Goal: Task Accomplishment & Management: Use online tool/utility

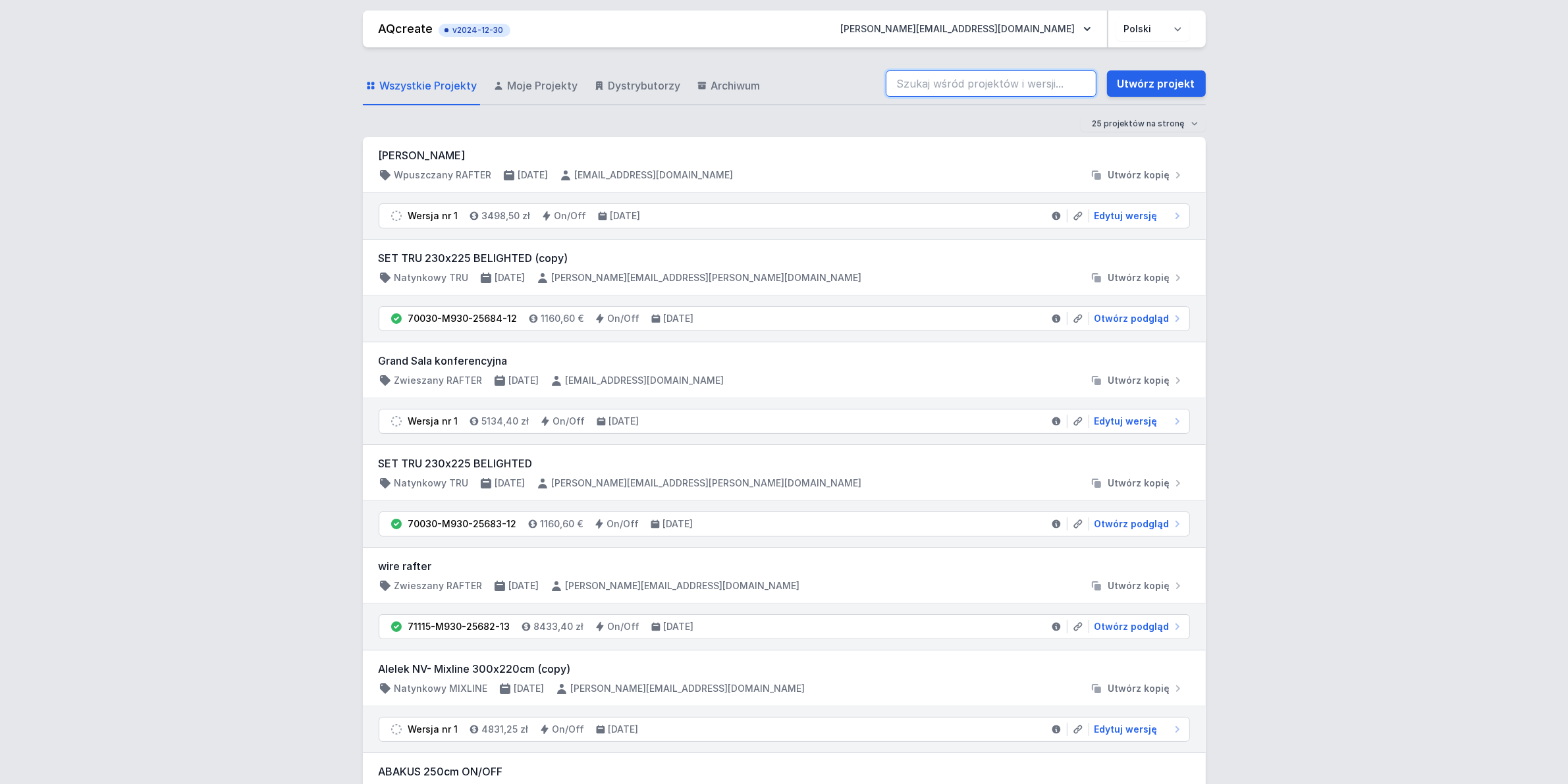
click at [968, 90] on input "search" at bounding box center [991, 83] width 211 height 26
type input "70201-M930-25570-13"
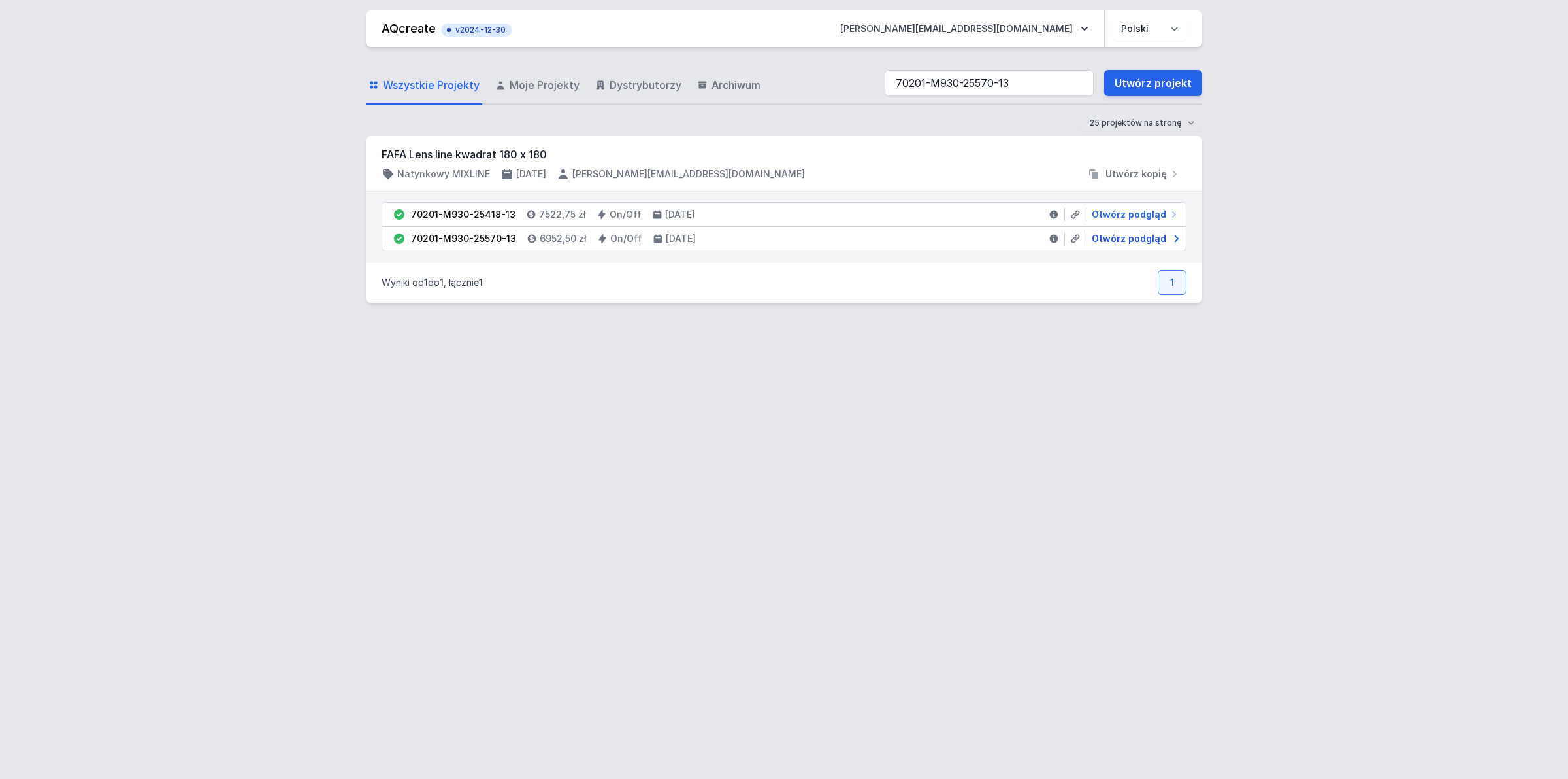
click at [1125, 238] on span "Otwórz podgląd" at bounding box center [1129, 238] width 75 height 13
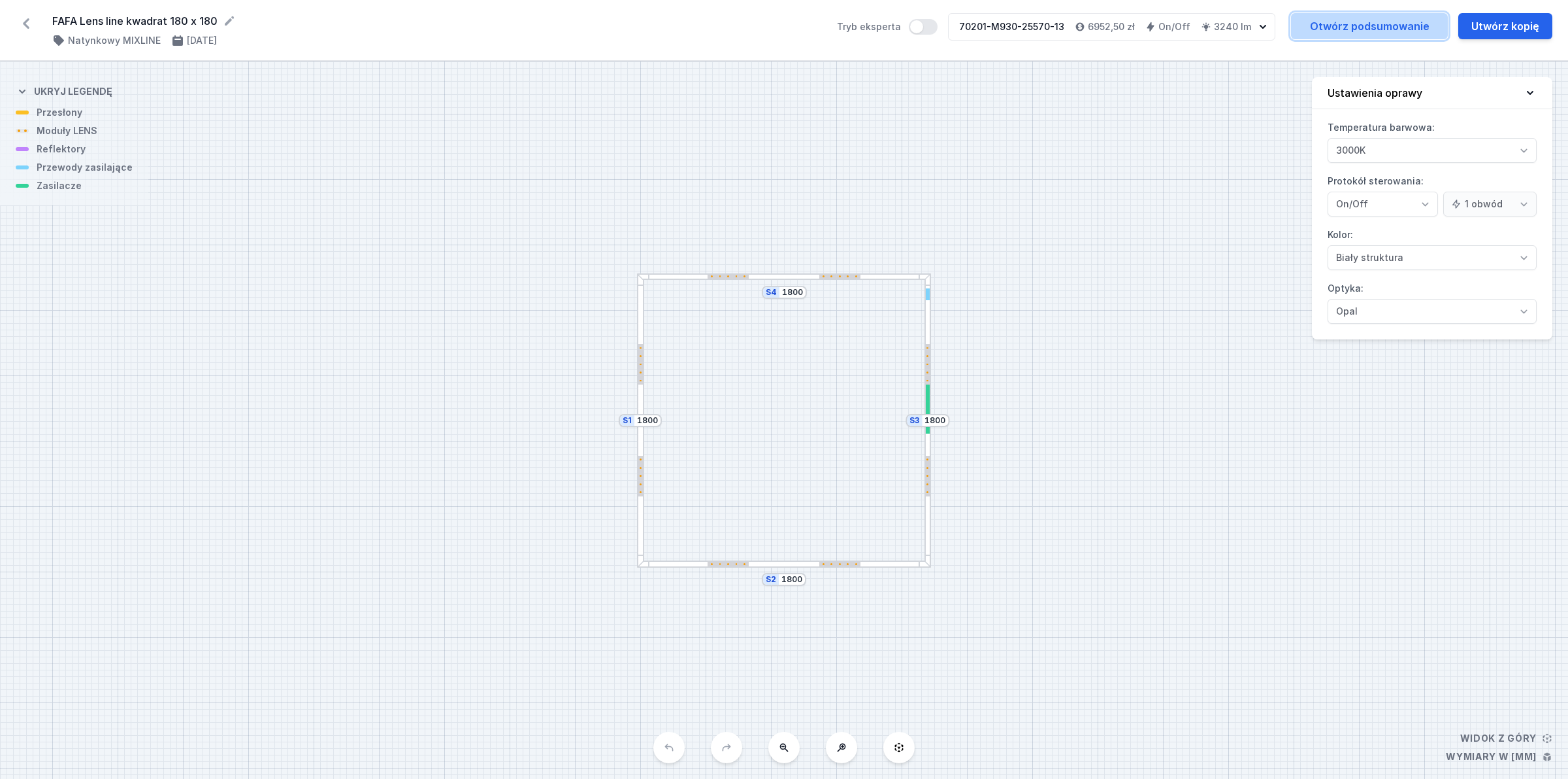
click at [1386, 14] on link "Otwórz podsumowanie" at bounding box center [1370, 25] width 157 height 26
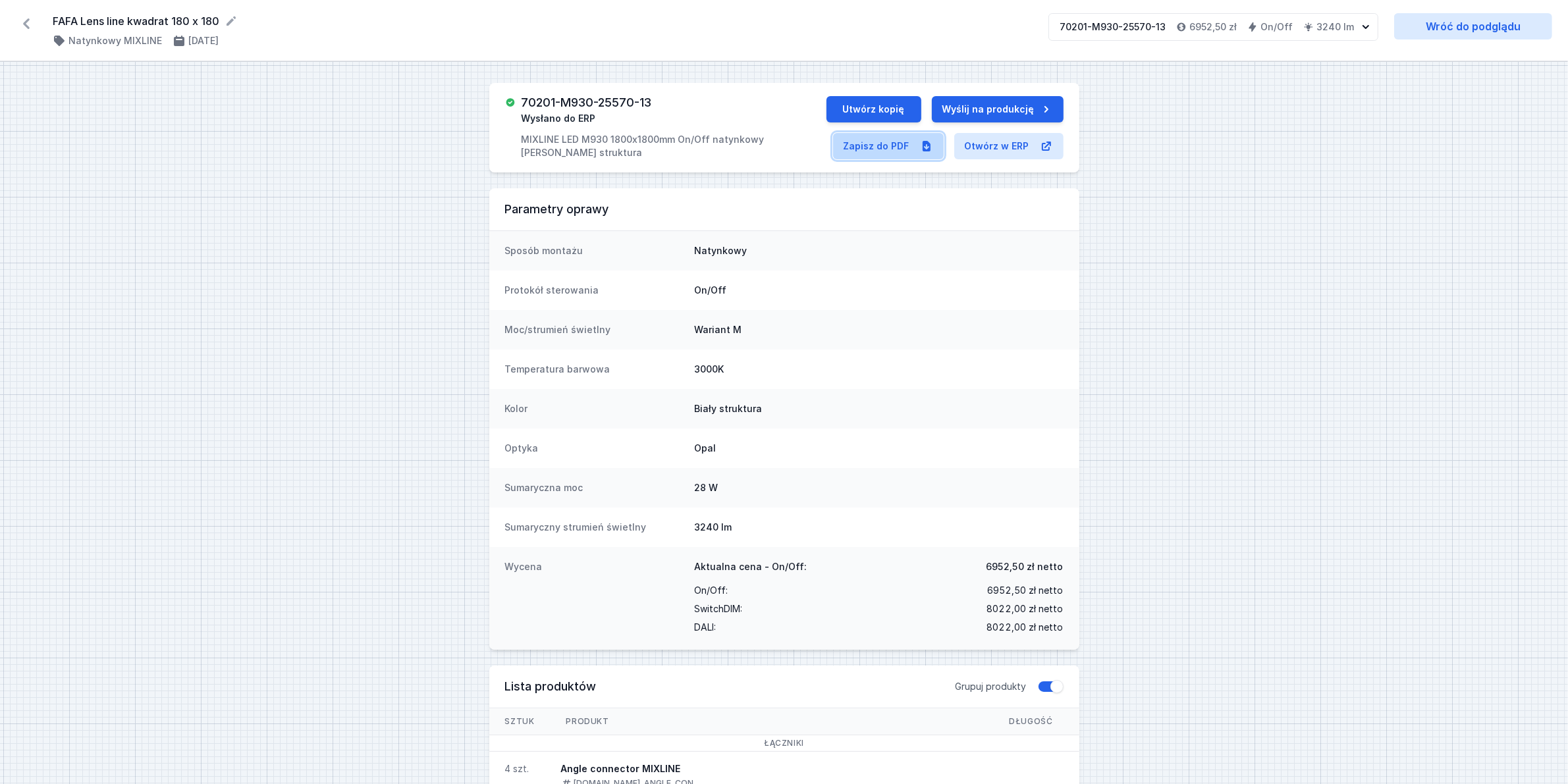
click at [864, 142] on link "Zapisz do PDF" at bounding box center [888, 145] width 111 height 26
